Goal: Find specific page/section

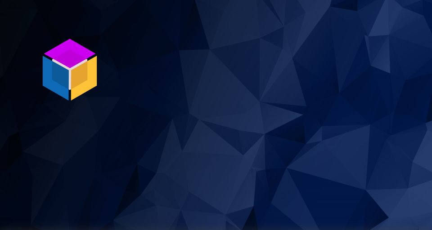
scroll to position [230, 0]
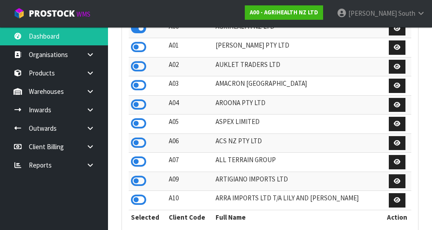
scroll to position [714, 311]
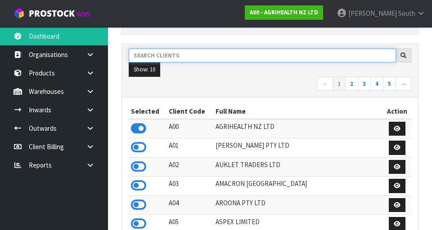
click at [250, 54] on input "text" at bounding box center [262, 56] width 267 height 14
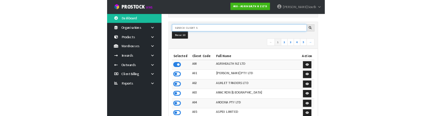
scroll to position [126, 0]
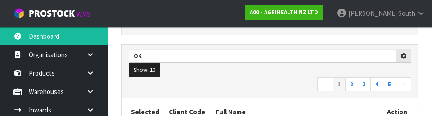
click at [252, 75] on ul "Show: 10 5 10 25 50" at bounding box center [270, 70] width 283 height 14
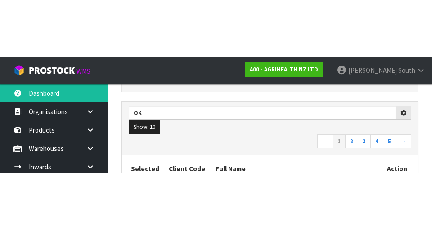
scroll to position [130, 0]
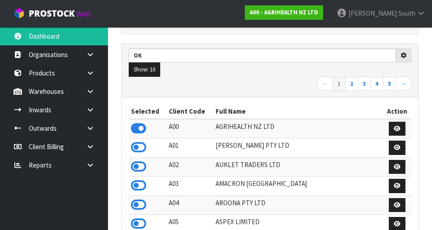
type input "OK"
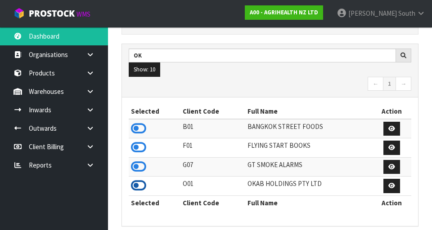
click at [133, 189] on icon at bounding box center [138, 186] width 15 height 14
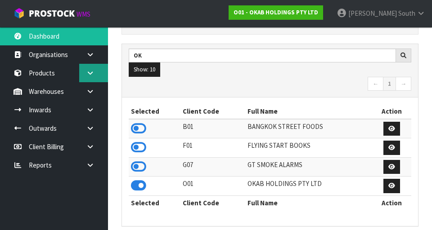
click at [92, 72] on icon at bounding box center [90, 73] width 9 height 7
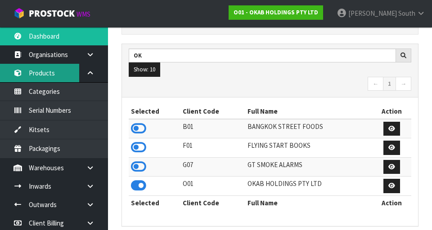
click at [44, 74] on link "Products" at bounding box center [54, 73] width 108 height 18
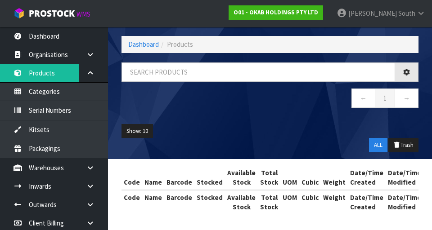
click at [92, 76] on div "Products Export Split button! SOH Summary Measurements Dangerous Goods Import P…" at bounding box center [216, 97] width 432 height 268
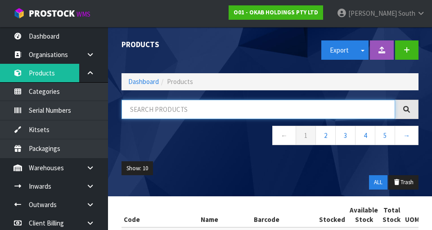
click at [212, 108] on input "text" at bounding box center [259, 109] width 274 height 19
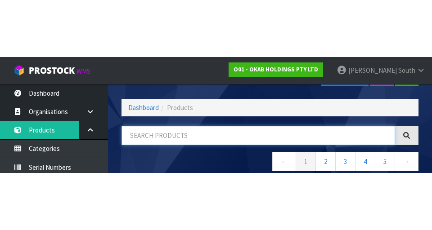
scroll to position [51, 0]
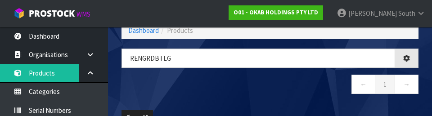
click at [233, 90] on nav "← 1 →" at bounding box center [270, 86] width 297 height 22
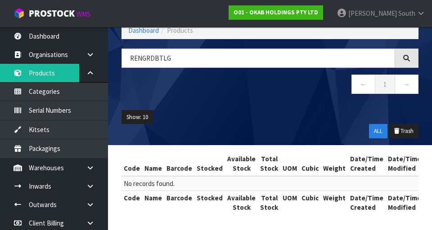
scroll to position [52, 0]
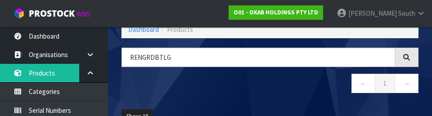
click at [249, 83] on nav "← 1 →" at bounding box center [270, 85] width 297 height 22
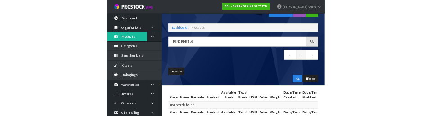
scroll to position [0, 0]
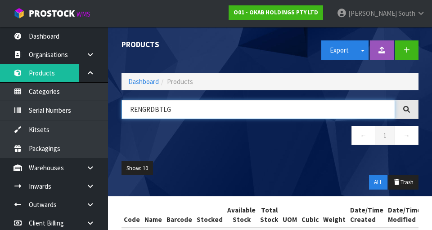
click at [266, 101] on input "RENGRDBTLG" at bounding box center [259, 109] width 274 height 19
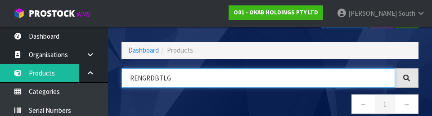
scroll to position [51, 0]
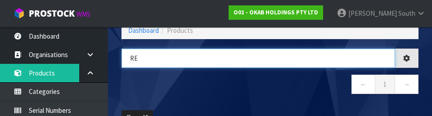
type input "R"
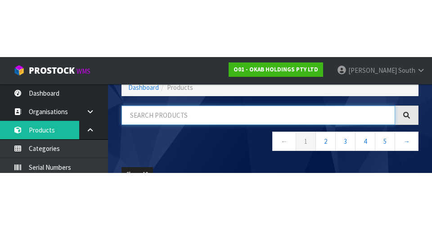
scroll to position [0, 0]
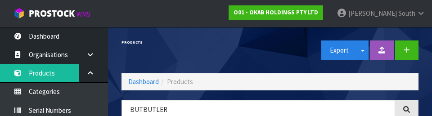
click at [222, 50] on div "Products" at bounding box center [192, 42] width 155 height 31
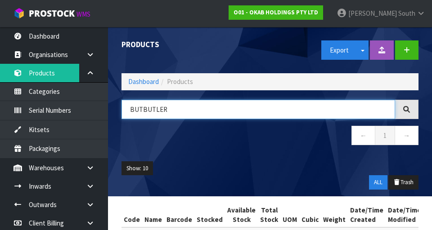
click at [145, 112] on input "BUTBUTLER" at bounding box center [259, 109] width 274 height 19
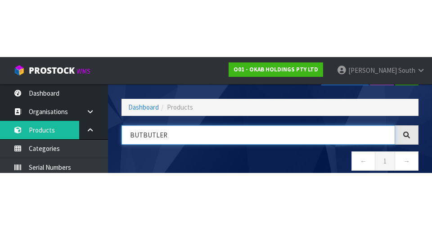
scroll to position [51, 0]
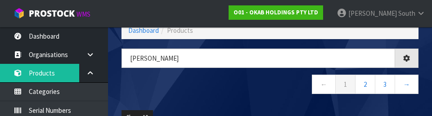
click at [240, 83] on nav "← 1 2 3 →" at bounding box center [270, 86] width 297 height 22
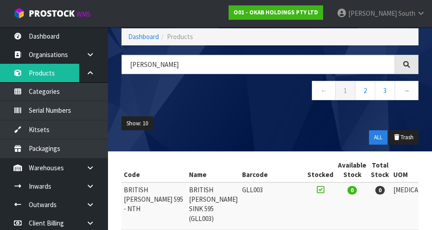
scroll to position [44, 0]
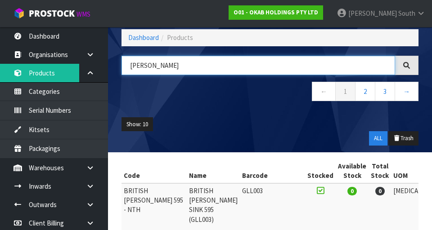
click at [212, 61] on input "[PERSON_NAME]" at bounding box center [259, 65] width 274 height 19
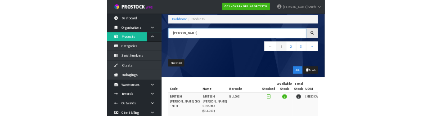
scroll to position [45, 0]
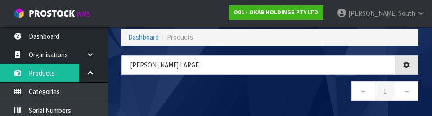
click at [215, 98] on nav "← 1 →" at bounding box center [270, 92] width 297 height 22
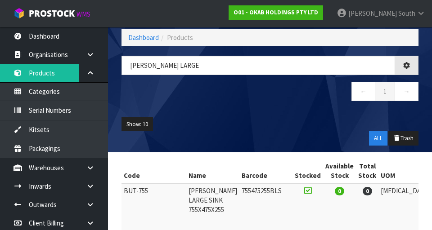
type input "[PERSON_NAME] LARGE"
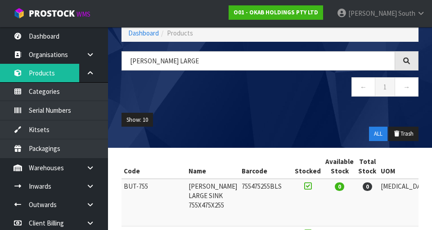
scroll to position [49, 0]
click at [91, 73] on icon at bounding box center [90, 73] width 9 height 7
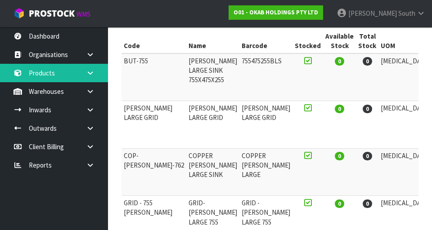
scroll to position [0, 0]
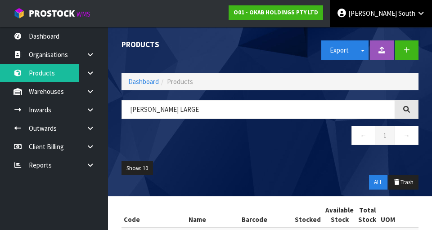
click at [406, 21] on link "[PERSON_NAME] South" at bounding box center [381, 13] width 102 height 27
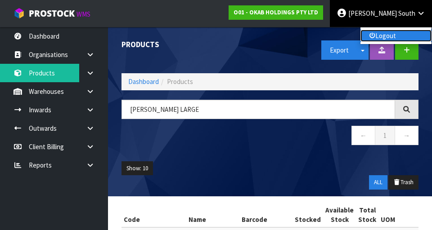
click at [395, 40] on link "Logout" at bounding box center [396, 36] width 71 height 12
